Goal: Check status: Check status

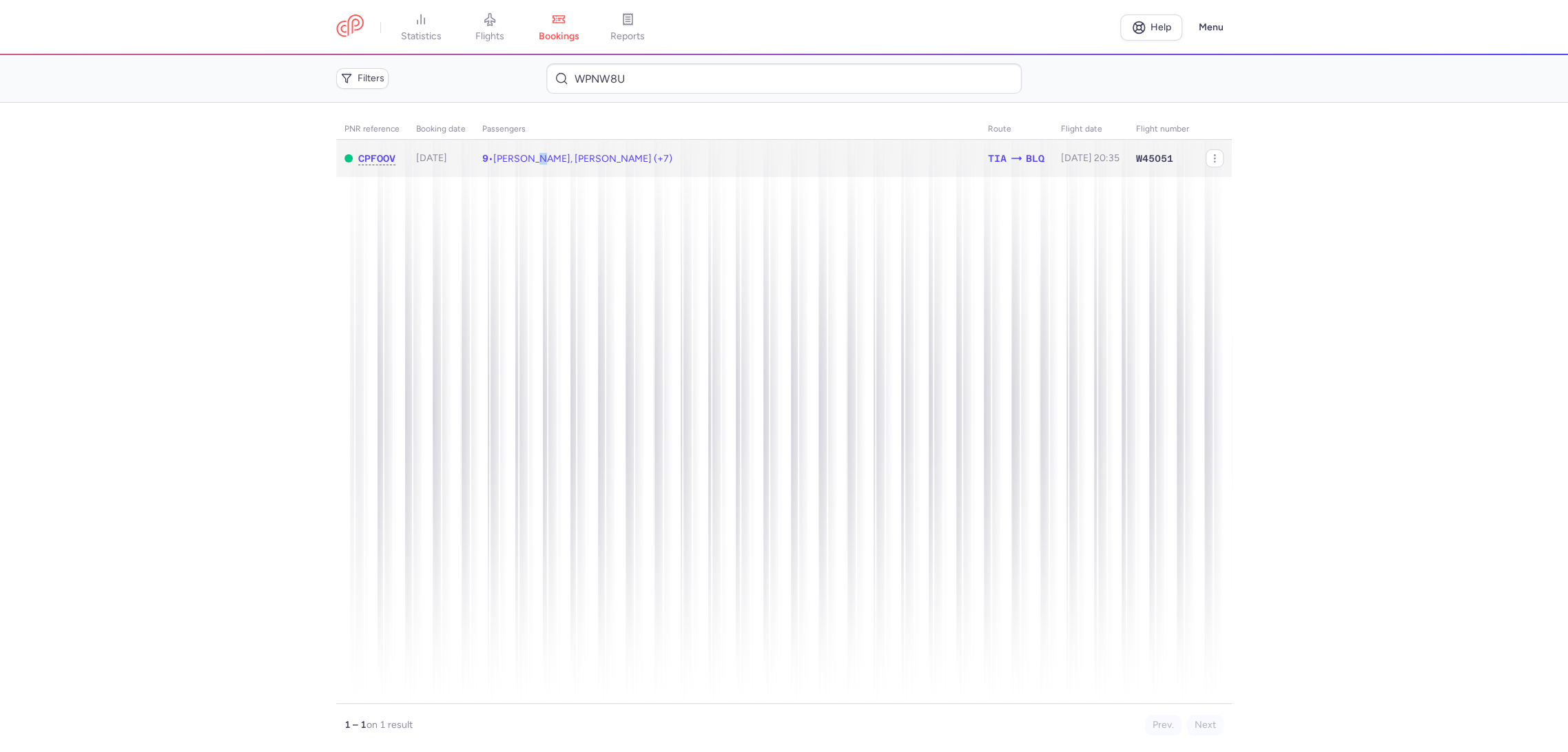
click at [543, 162] on span "Andrea PECCHIONI, Simone PAOLELLA (+7)" at bounding box center [583, 159] width 179 height 12
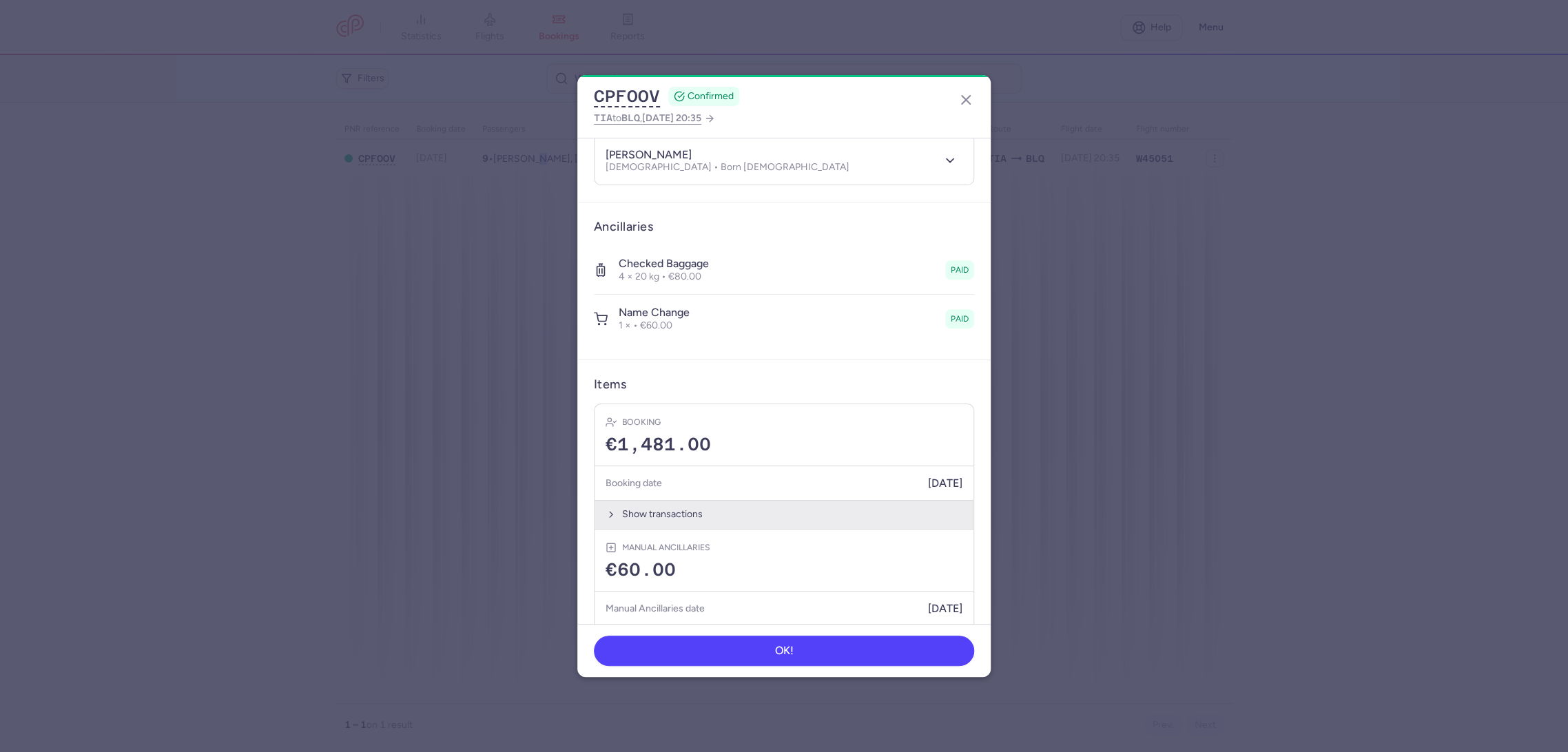
scroll to position [582, 0]
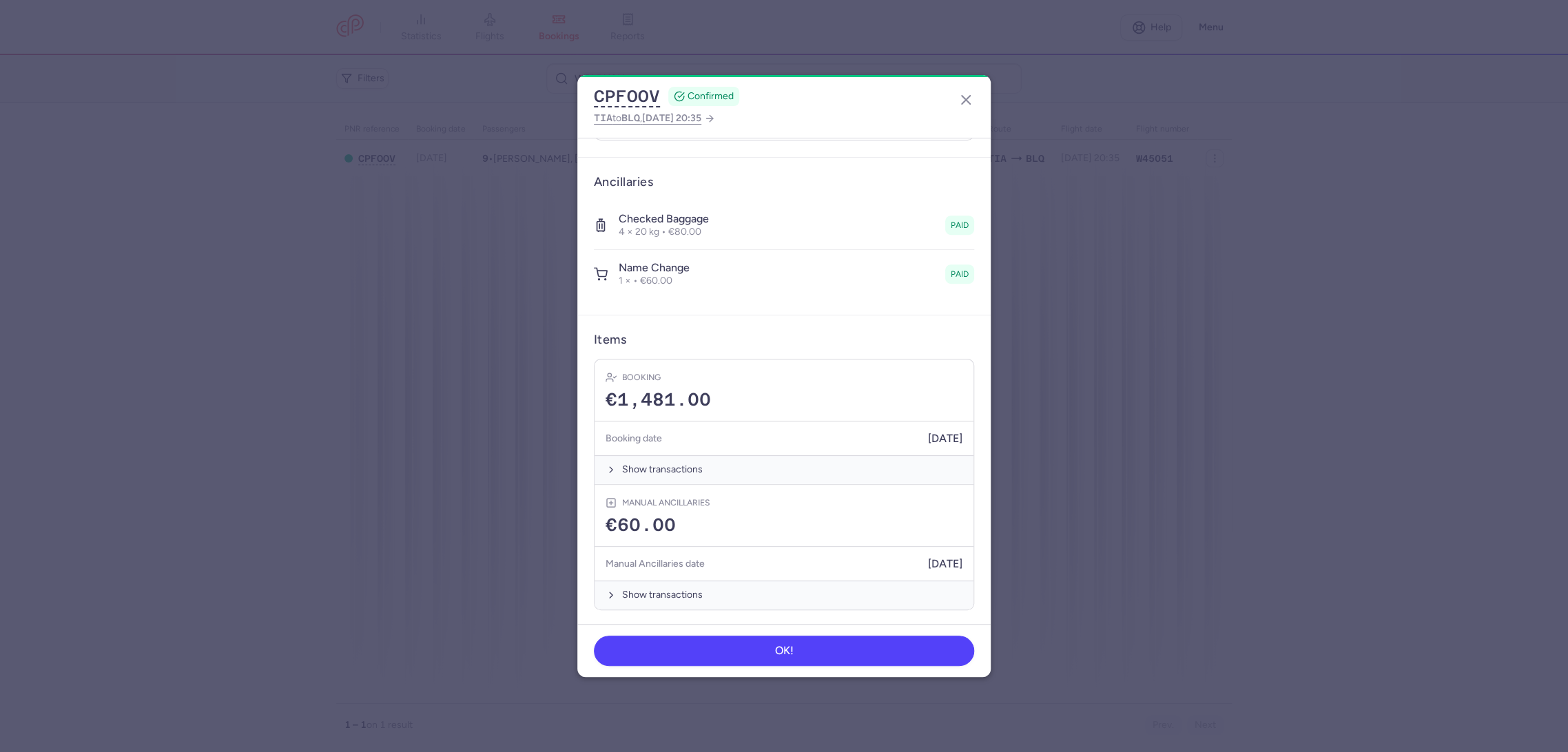
click at [643, 278] on p "1 × • €60.00" at bounding box center [654, 281] width 71 height 13
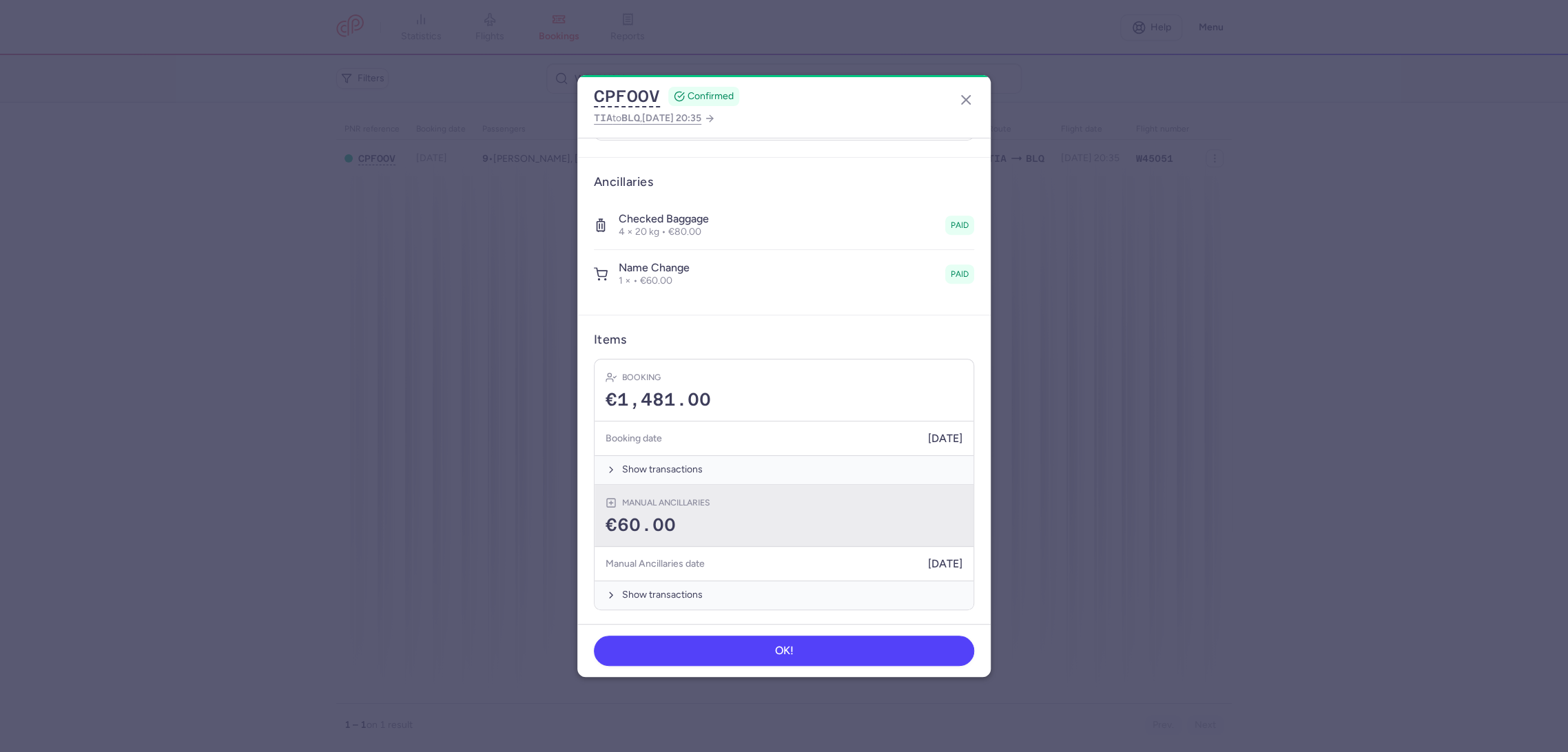
drag, startPoint x: 645, startPoint y: 524, endPoint x: 639, endPoint y: 497, distance: 27.7
click at [645, 523] on span "€60.00" at bounding box center [640, 525] width 70 height 20
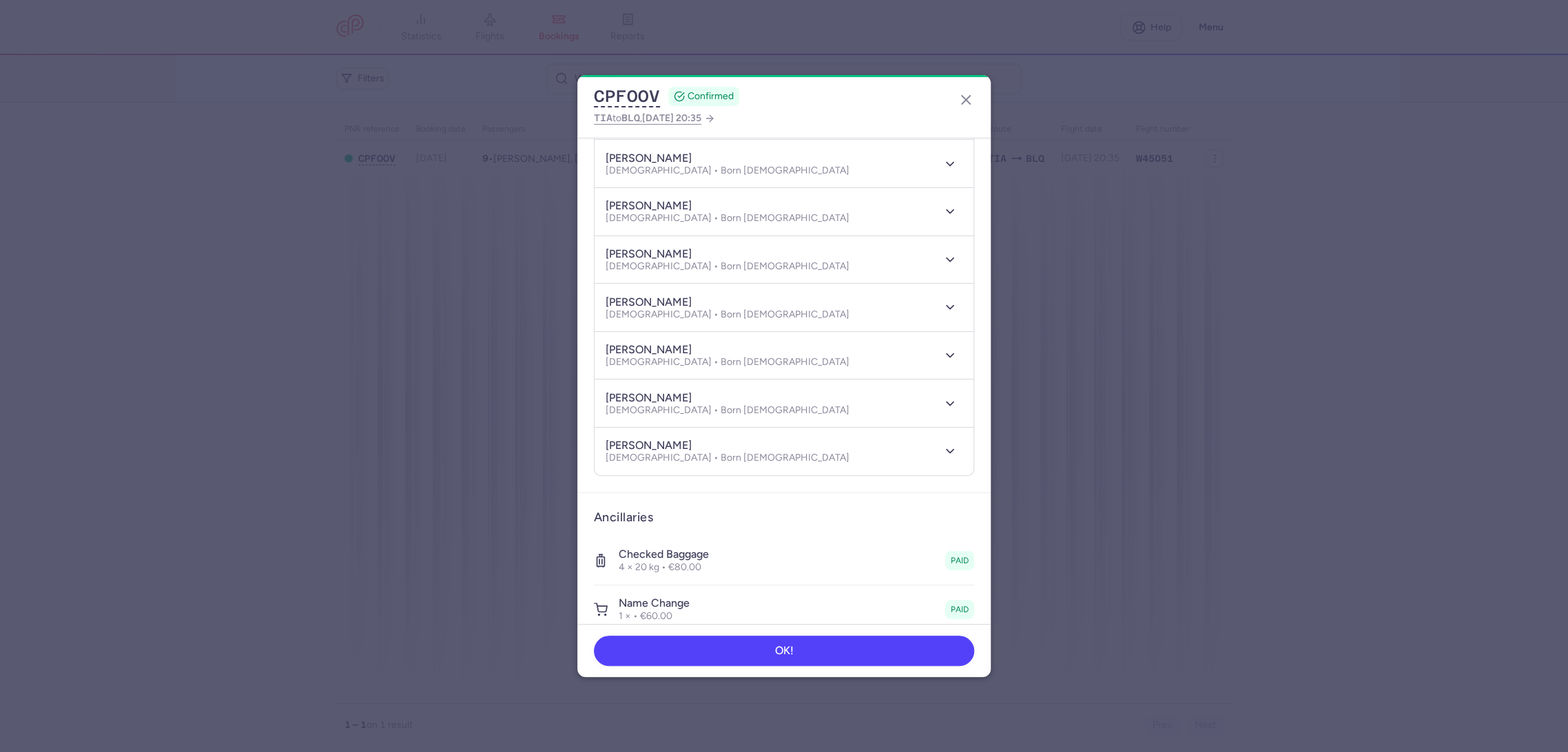
scroll to position [105, 0]
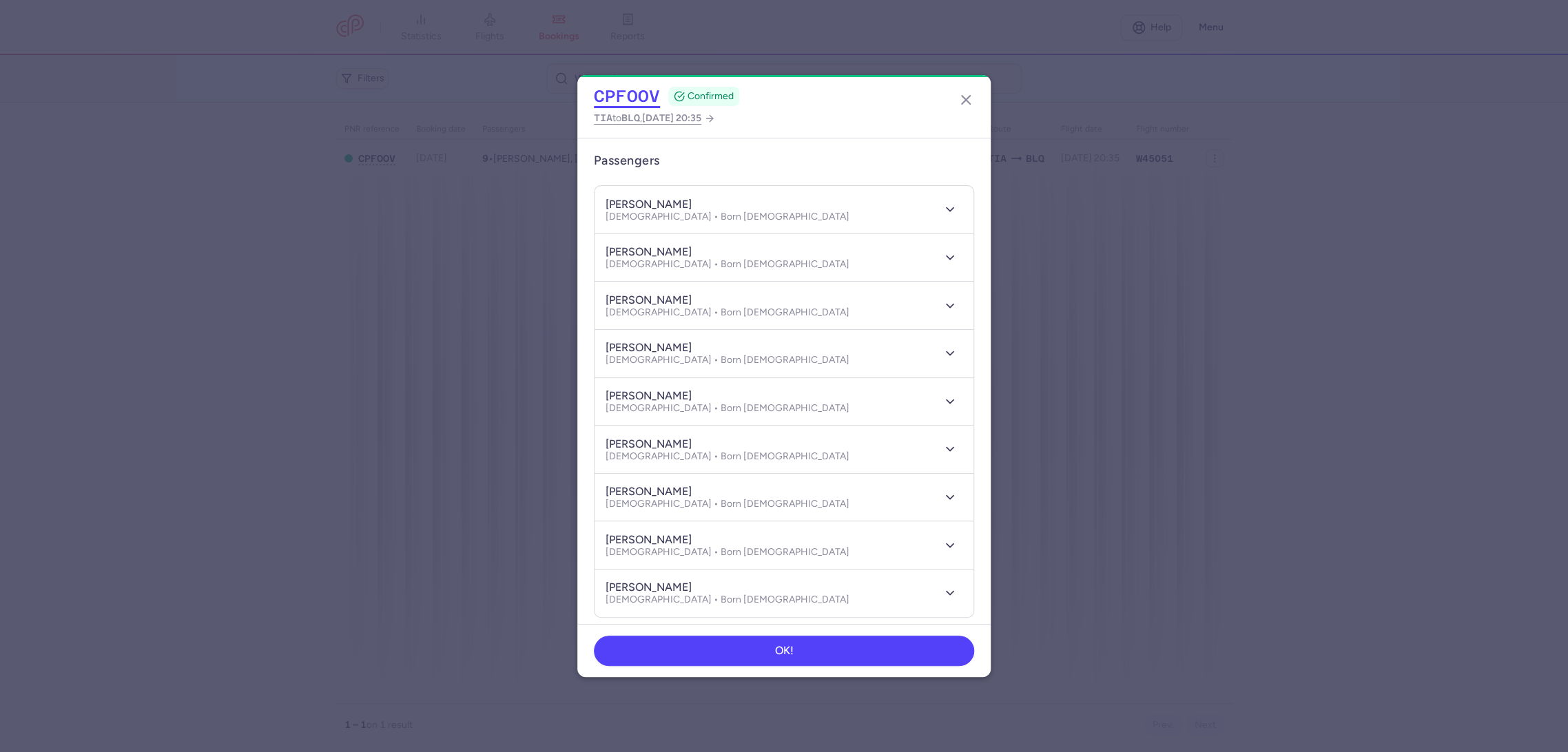
click at [629, 93] on button "CPFOOV" at bounding box center [627, 96] width 66 height 20
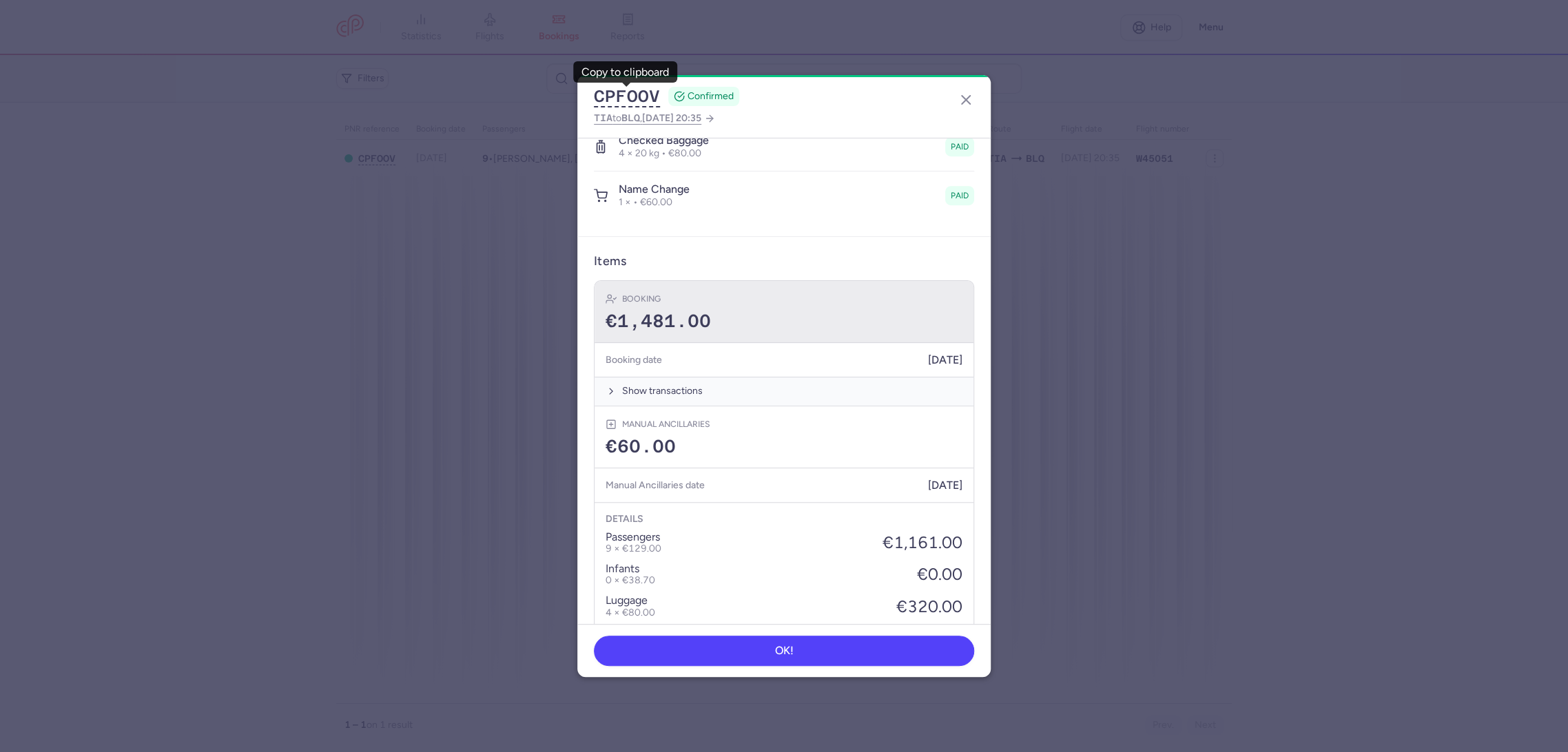
scroll to position [793, 0]
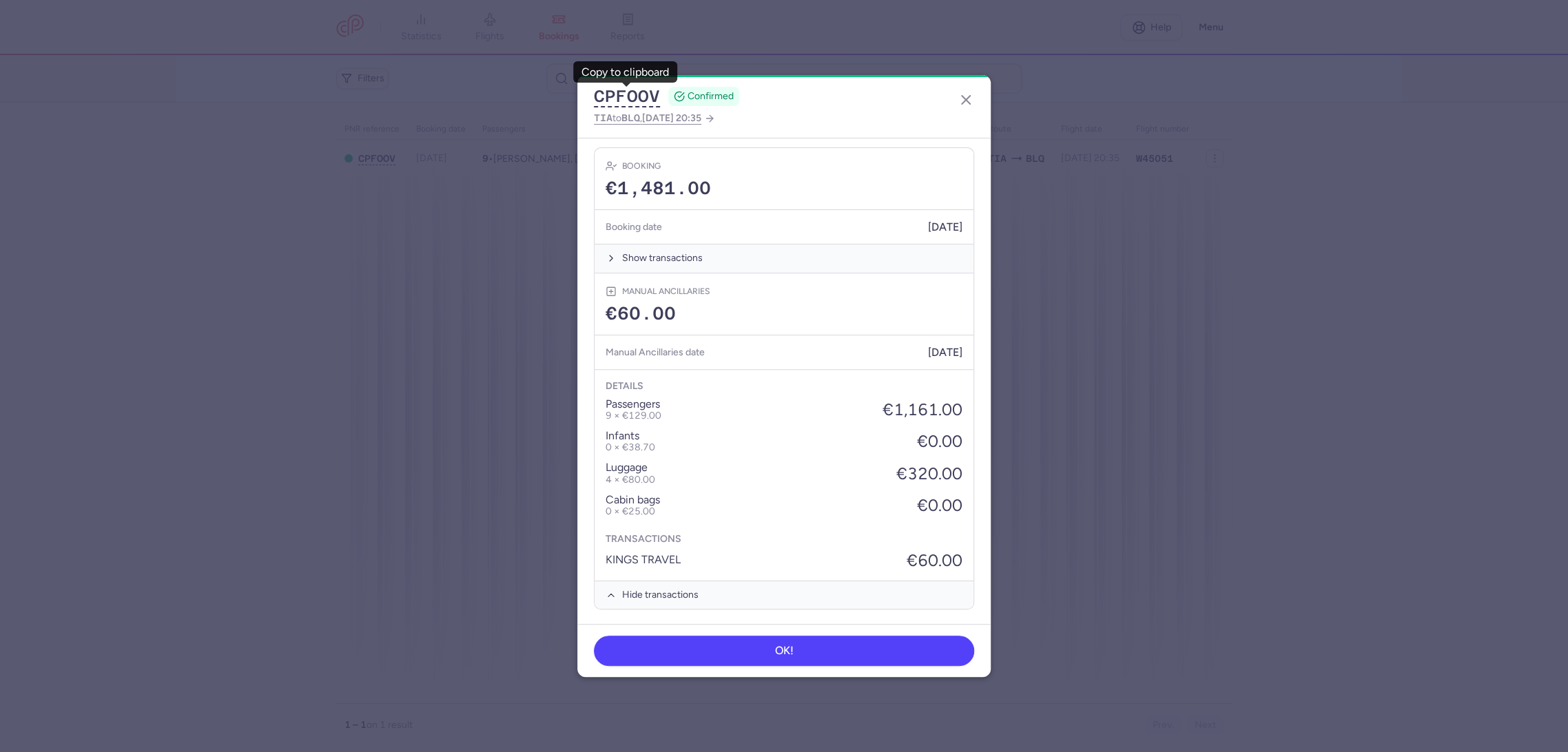
click at [987, 96] on div "CPFOOV CONFIRMED TIA to BLQ , 2025 Aug 23, 20:35" at bounding box center [784, 106] width 413 height 63
click at [971, 98] on icon "button" at bounding box center [965, 99] width 16 height 16
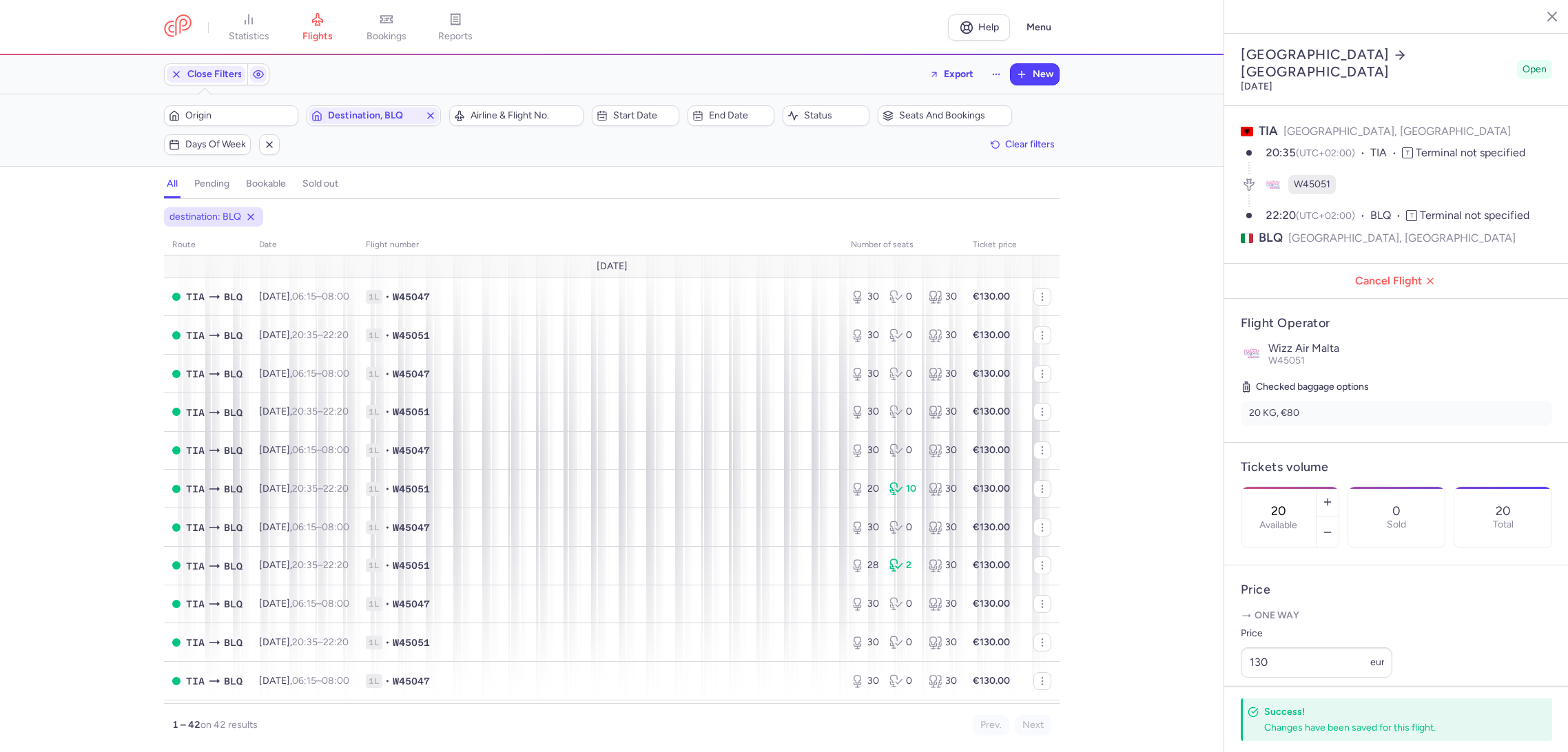
select select "hours"
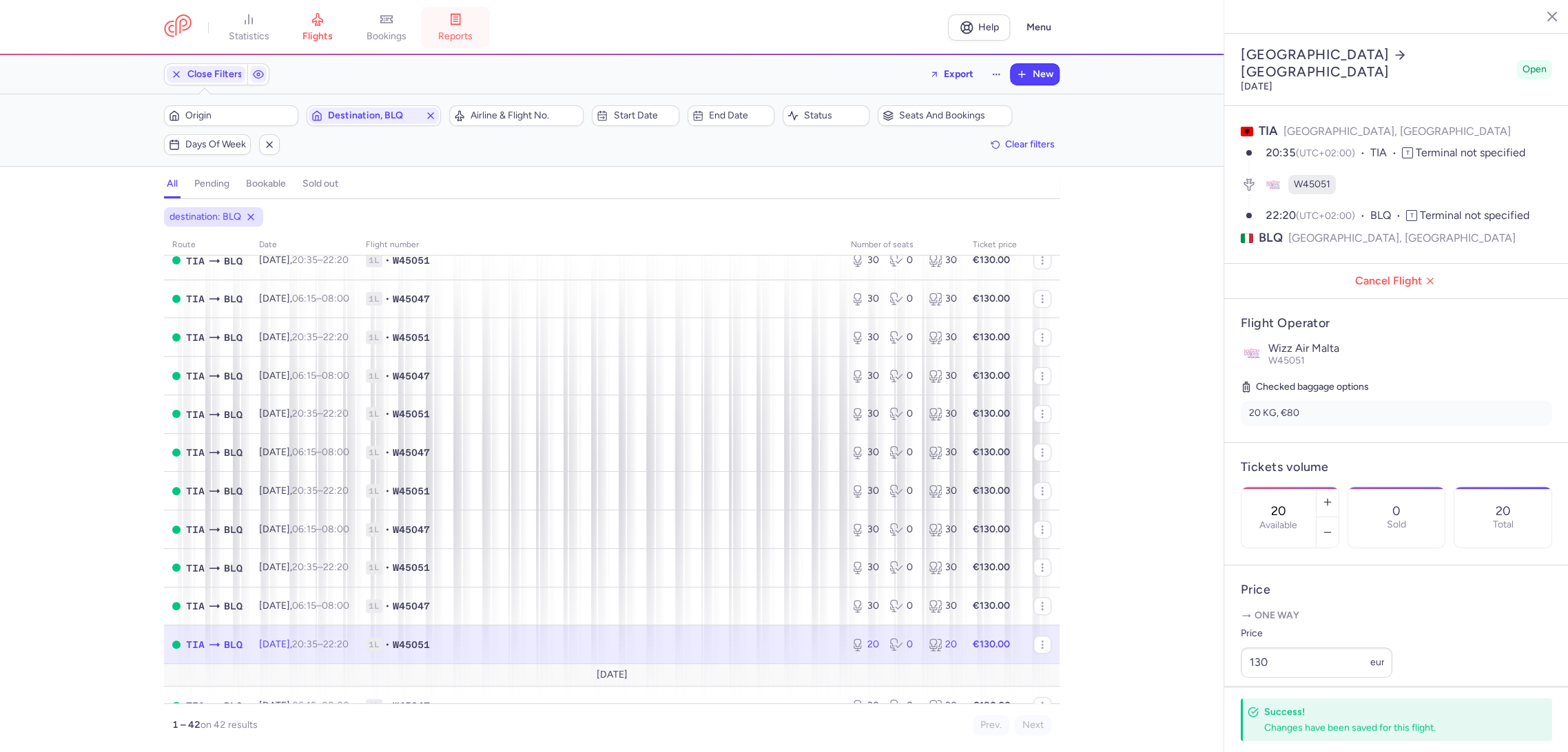
click at [453, 38] on span "reports" at bounding box center [456, 37] width 35 height 13
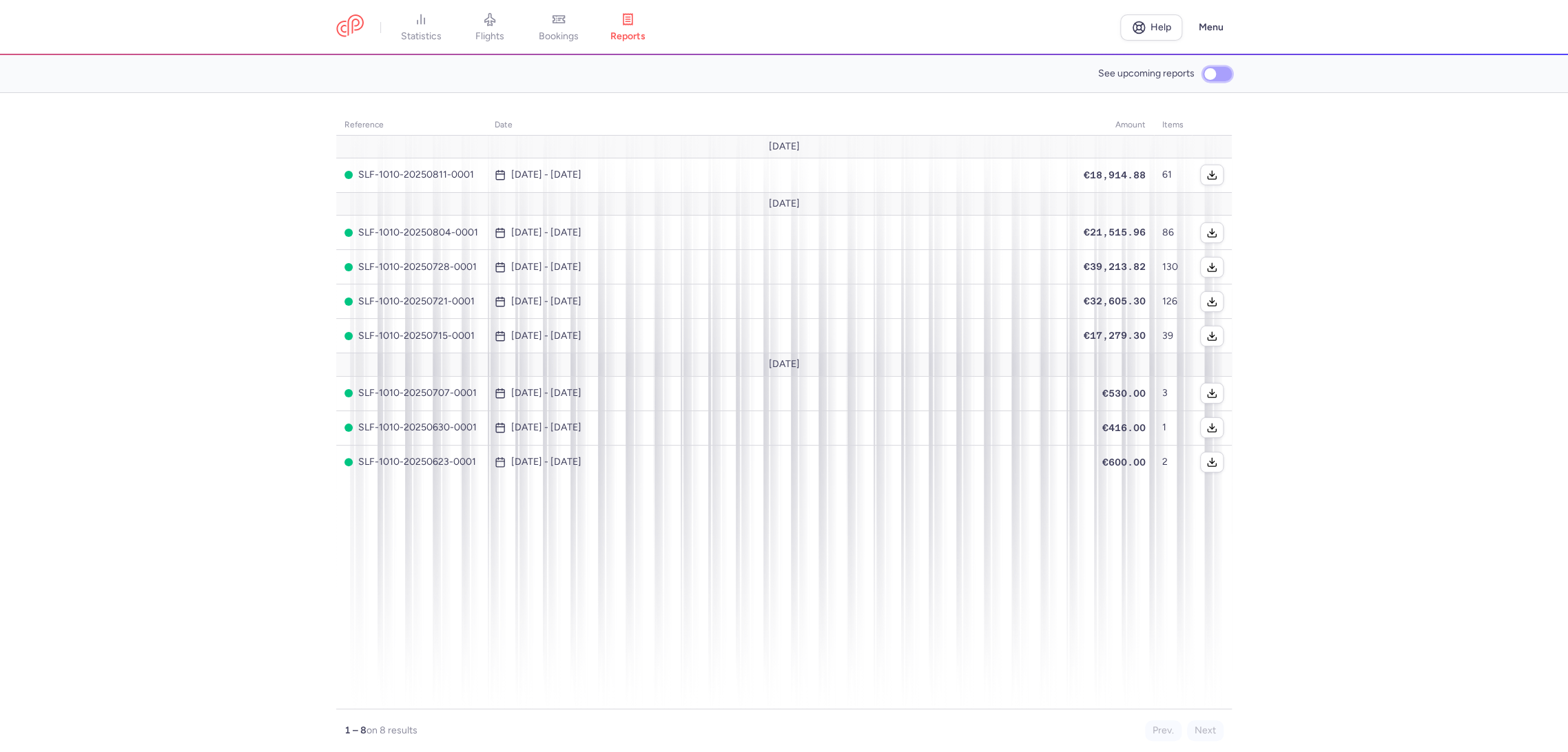
click at [1213, 72] on input "See upcoming reports" at bounding box center [1217, 74] width 29 height 14
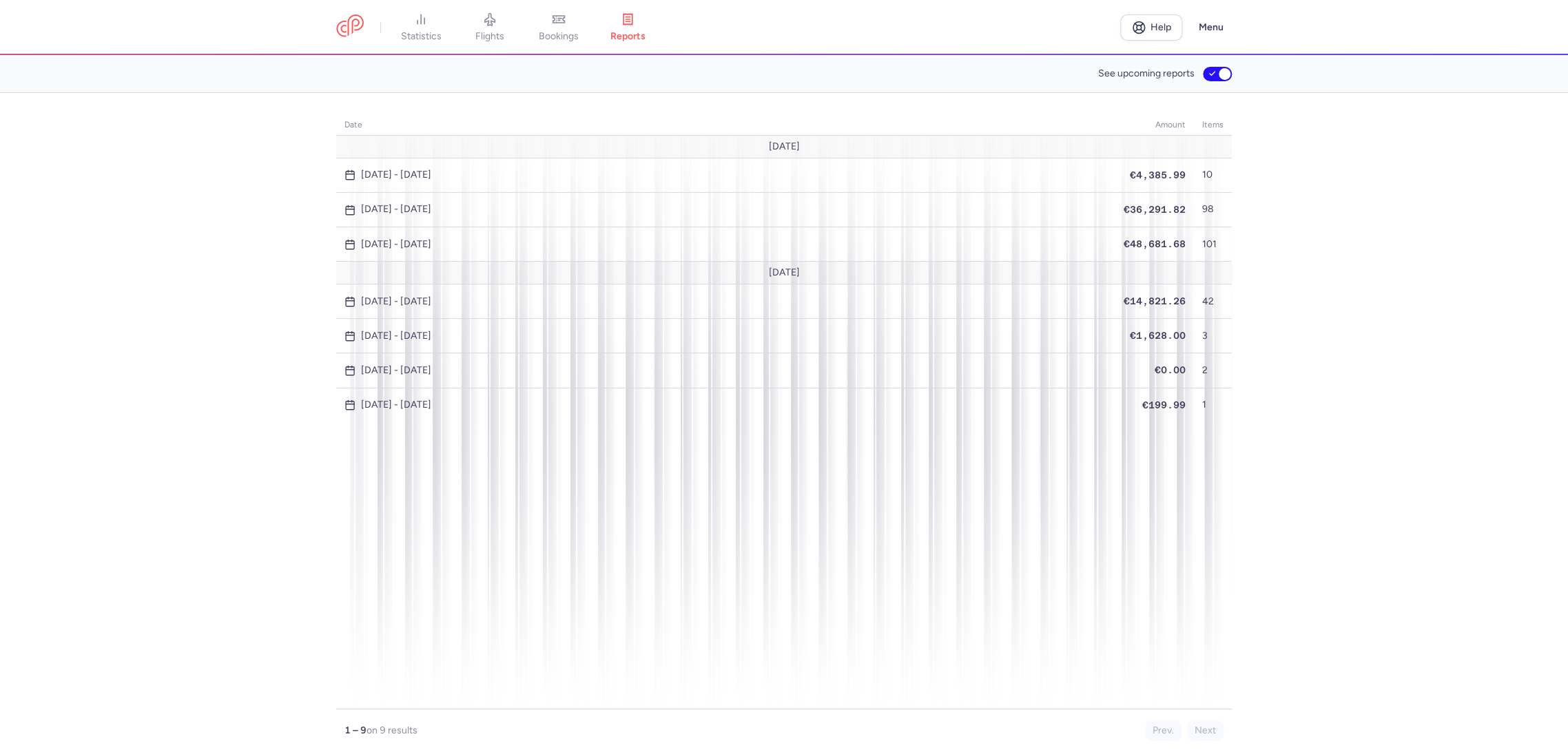
click at [1214, 64] on label "See upcoming reports" at bounding box center [1164, 73] width 134 height 20
click at [1214, 67] on input "See upcoming reports" at bounding box center [1217, 74] width 29 height 14
checkbox input "false"
